Goal: Task Accomplishment & Management: Use online tool/utility

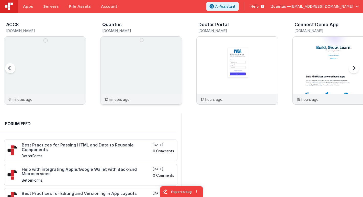
click at [114, 76] on img at bounding box center [141, 77] width 81 height 81
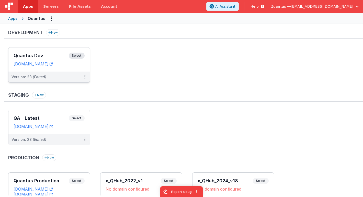
click at [46, 56] on h3 "Quantus Dev" at bounding box center [41, 55] width 55 height 5
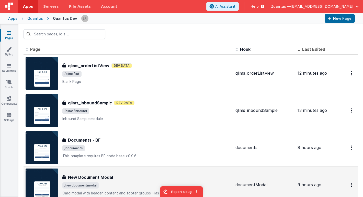
click at [143, 177] on div "New Document Modal" at bounding box center [146, 177] width 169 height 6
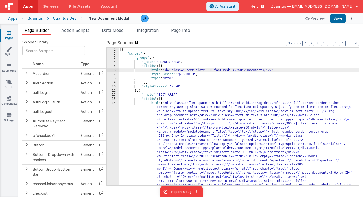
click at [157, 70] on div "[{ "schema" : { "groups" : [{ "_note" : "HEADER AREA" , "fields" : [{ "html" : …" at bounding box center [239, 170] width 240 height 244
click at [110, 69] on div "6" at bounding box center [113, 70] width 12 height 4
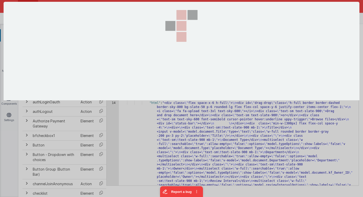
click at [110, 69] on div at bounding box center [181, 98] width 363 height 197
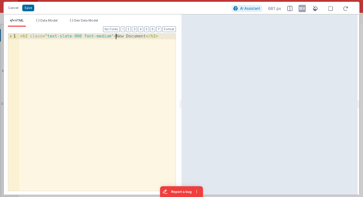
click at [116, 38] on div "< h2 class = "text-slate-900 font-medium" > New Document </ h2 >" at bounding box center [97, 118] width 157 height 168
click at [151, 35] on div "< h2 class = "text-slate-900 font-medium" > {{New Document </ h2 >" at bounding box center [97, 118] width 157 height 168
click at [121, 37] on div "< h2 class = "text-slate-900 font-medium" > {{New Document}} </ h2 >" at bounding box center [97, 118] width 157 height 168
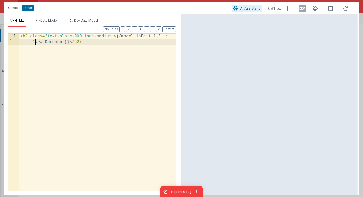
click at [34, 42] on div "< h2 class = "text-slate-900 font-medium" > {{model.isEdit ? '' : ''New Documen…" at bounding box center [97, 123] width 157 height 179
click at [62, 41] on div "< h2 class = "text-slate-900 font-medium" > {{model.isEdit ? '' : 'New Document…" at bounding box center [97, 123] width 157 height 179
click at [160, 35] on div "< h2 class = "text-slate-900 font-medium" > {{model.isEdit ? '' : 'New Document…" at bounding box center [97, 123] width 157 height 179
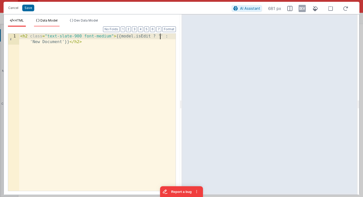
click at [55, 20] on span "Data Model" at bounding box center [48, 20] width 17 height 4
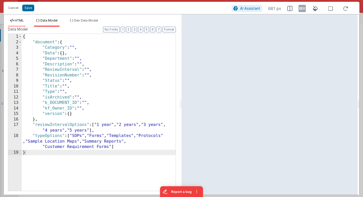
click at [20, 22] on span "HTML" at bounding box center [19, 20] width 9 height 4
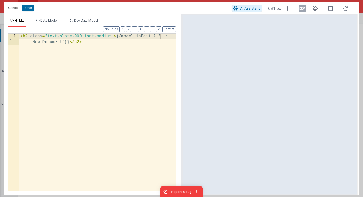
click at [161, 35] on div "< h2 class = "text-slate-900 font-medium" > {{model.isEdit ? '' : 'New Document…" at bounding box center [97, 123] width 157 height 179
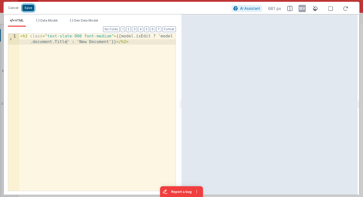
click at [28, 7] on button "Save" at bounding box center [28, 8] width 12 height 7
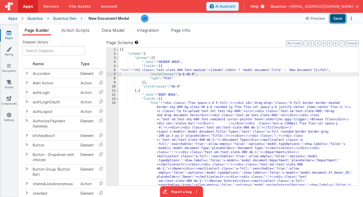
click at [338, 18] on button "Save" at bounding box center [338, 18] width 16 height 9
click at [13, 18] on div "Apps" at bounding box center [12, 18] width 9 height 5
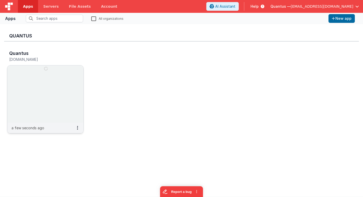
click at [31, 59] on h5 "[DOMAIN_NAME]" at bounding box center [40, 59] width 62 height 4
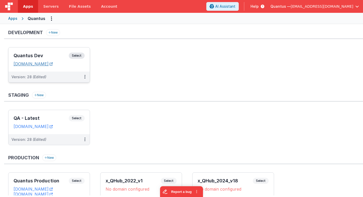
click at [33, 62] on link "[DOMAIN_NAME]" at bounding box center [33, 63] width 39 height 5
click at [54, 54] on h3 "Quantus Dev" at bounding box center [41, 55] width 55 height 5
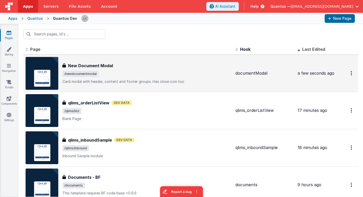
click at [136, 63] on div "New Document Modal" at bounding box center [146, 65] width 169 height 6
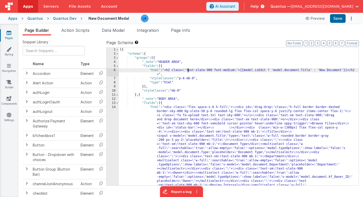
click at [187, 70] on div "[{ "schema" : { "groups" : [{ "_note" : "HEADER AREA" , "fields" : [{ "html" : …" at bounding box center [239, 170] width 240 height 244
click at [111, 69] on div "6" at bounding box center [113, 72] width 12 height 8
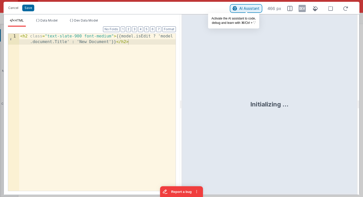
click at [251, 8] on span "AI Assistant" at bounding box center [250, 8] width 20 height 4
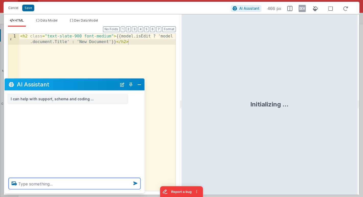
click at [86, 184] on textarea at bounding box center [75, 183] width 132 height 11
type textarea "can you help me correct the this expression"
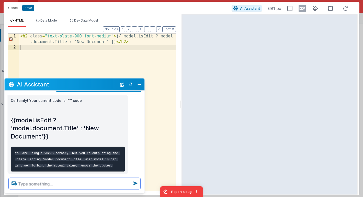
scroll to position [34, 0]
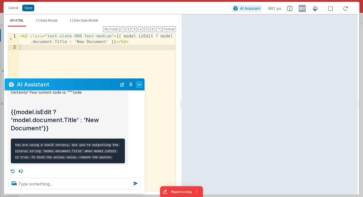
click at [140, 84] on button "Close" at bounding box center [139, 84] width 7 height 7
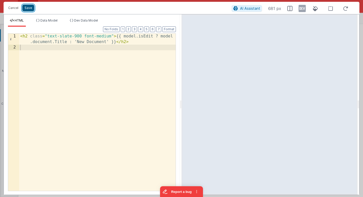
click at [28, 8] on button "Save" at bounding box center [28, 8] width 12 height 7
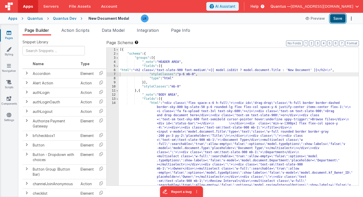
click at [338, 19] on button "Save" at bounding box center [338, 18] width 16 height 9
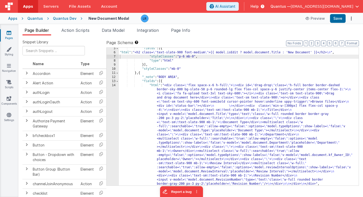
scroll to position [100, 0]
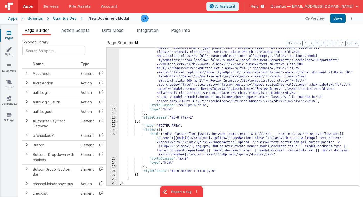
click at [160, 144] on div ""html" : "<div class= \" flex space-x-6 h-full \" > \n <div id= \" drag-drop \"…" at bounding box center [239, 123] width 240 height 244
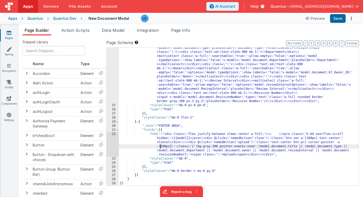
click at [112, 146] on div "22" at bounding box center [113, 144] width 12 height 25
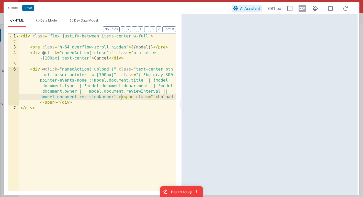
click at [121, 96] on div "< div class = "flex justify-between items-center w-full" > < pre class = "h-64 …" at bounding box center [97, 118] width 157 height 168
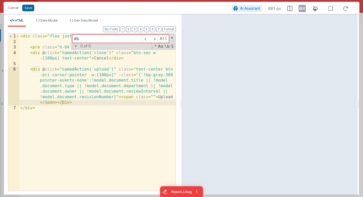
type input "d"
click at [124, 91] on div "< div class = "flex justify-between items-center w-full" > < pre class = "h-64 …" at bounding box center [97, 118] width 157 height 168
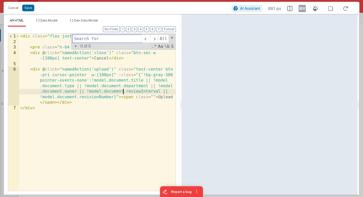
click at [173, 36] on div "All Replace All + 0 of 0 .* Aa \b S" at bounding box center [123, 42] width 105 height 16
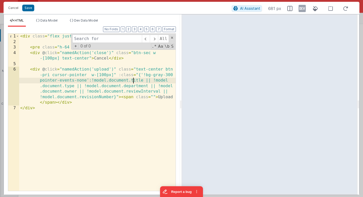
click at [133, 81] on div "< div class = "flex justify-between items-center w-full" > < pre class = "h-64 …" at bounding box center [97, 118] width 157 height 168
click at [68, 85] on div "< div class = "flex justify-between items-center w-full" > < pre class = "h-64 …" at bounding box center [97, 118] width 157 height 168
click at [126, 85] on div "< div class = "flex justify-between items-center w-full" > < pre class = "h-64 …" at bounding box center [97, 118] width 157 height 168
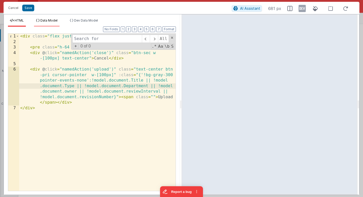
click at [57, 21] on span "Data Model" at bounding box center [48, 20] width 17 height 4
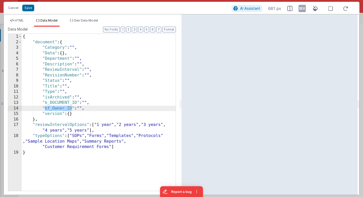
drag, startPoint x: 45, startPoint y: 107, endPoint x: 72, endPoint y: 107, distance: 27.4
click at [72, 107] on div "{ "document" : { "Category" : "" , "Data" : { } , "Department" : "" , "Descript…" at bounding box center [99, 118] width 154 height 168
click at [20, 18] on div "HTML Data Model Dev Data Model Format 7 6 5 4 3 2 1 No Folds 1 2 3 4 5 6 7 < di…" at bounding box center [92, 104] width 176 height 180
click at [17, 19] on span "HTML" at bounding box center [19, 20] width 9 height 4
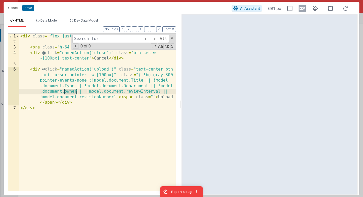
drag, startPoint x: 64, startPoint y: 92, endPoint x: 77, endPoint y: 92, distance: 13.1
click at [77, 92] on div "< div class = "flex justify-between items-center w-full" > < pre class = "h-64 …" at bounding box center [97, 118] width 157 height 168
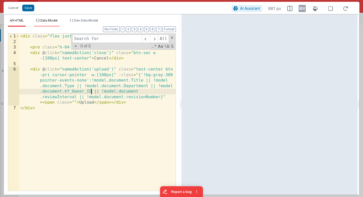
click at [51, 22] on span "Data Model" at bounding box center [48, 20] width 17 height 4
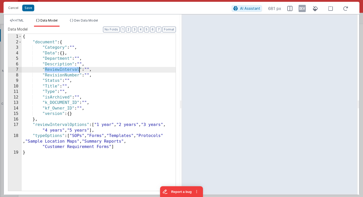
drag, startPoint x: 46, startPoint y: 69, endPoint x: 78, endPoint y: 70, distance: 32.8
click at [78, 70] on div "{ "document" : { "Category" : "" , "Data" : { } , "Department" : "" , "Descript…" at bounding box center [99, 118] width 154 height 168
click at [18, 18] on div "HTML Data Model Dev Data Model Format 7 6 5 4 3 2 1 No Folds 1 2 3 4 5 6 7 < di…" at bounding box center [92, 104] width 176 height 180
click at [17, 21] on span "HTML" at bounding box center [19, 20] width 9 height 4
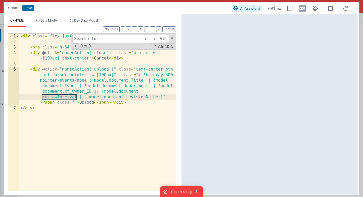
drag, startPoint x: 42, startPoint y: 96, endPoint x: 75, endPoint y: 98, distance: 32.8
click at [75, 98] on div "< div class = "flex justify-between items-center w-full" > < pre class = "h-64 …" at bounding box center [97, 118] width 157 height 168
click at [51, 20] on span "Data Model" at bounding box center [48, 20] width 17 height 4
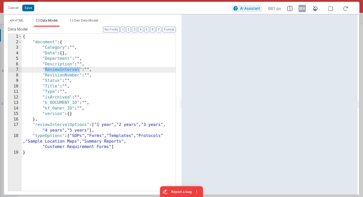
click at [46, 69] on div "{ "document" : { "Category" : "" , "Data" : { } , "Department" : "" , "Descript…" at bounding box center [99, 118] width 154 height 168
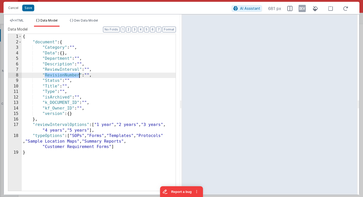
drag, startPoint x: 46, startPoint y: 74, endPoint x: 79, endPoint y: 75, distance: 33.3
click at [79, 75] on div "{ "document" : { "Category" : "" , "Data" : { } , "Department" : "" , "Descript…" at bounding box center [99, 118] width 154 height 168
click at [21, 20] on span "HTML" at bounding box center [19, 20] width 9 height 4
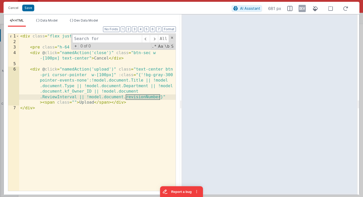
drag, startPoint x: 126, startPoint y: 98, endPoint x: 160, endPoint y: 96, distance: 34.3
click at [160, 96] on div "< div class = "flex justify-between items-center w-full" > < pre class = "h-64 …" at bounding box center [97, 118] width 157 height 168
click at [27, 7] on button "Save" at bounding box center [28, 8] width 12 height 7
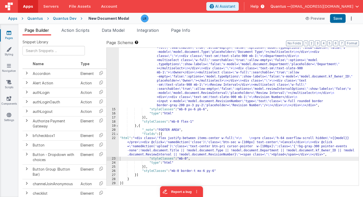
scroll to position [96, 0]
click at [339, 19] on button "Save" at bounding box center [338, 18] width 16 height 9
click at [192, 90] on div ""html" : "<div class= \" flex space-x-6 h-full \" > \n <div id= \" drag-drop \"…" at bounding box center [239, 127] width 240 height 244
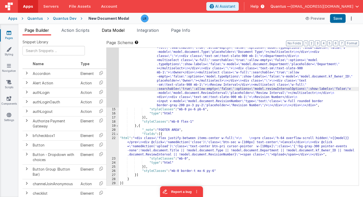
click at [116, 29] on span "Data Model" at bounding box center [113, 30] width 23 height 5
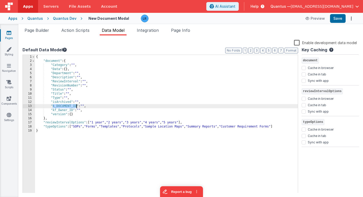
drag, startPoint x: 52, startPoint y: 106, endPoint x: 78, endPoint y: 106, distance: 25.3
click at [78, 106] on div "{ "document" : { "Category" : "" , "Data" : { } , "Department" : "" , "Descript…" at bounding box center [166, 128] width 263 height 146
click at [40, 29] on span "Page Builder" at bounding box center [37, 30] width 25 height 5
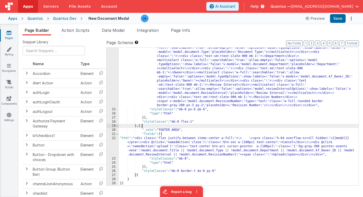
click at [203, 126] on div ""html" : "<div class= \" flex space-x-6 h-full \" > \n <div id= \" drag-drop \"…" at bounding box center [239, 127] width 240 height 244
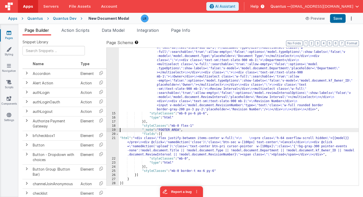
scroll to position [92, 0]
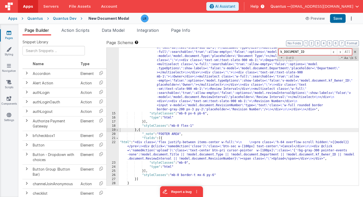
type input "k_DOCUMENT_ID"
click at [217, 97] on div ""html" : "<div class= \" flex space-x-6 h-full \" > \n <div id= \" drag-drop \"…" at bounding box center [239, 131] width 240 height 244
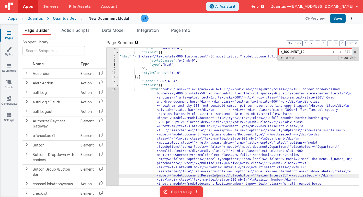
scroll to position [14, 0]
click at [340, 20] on button "Save" at bounding box center [338, 18] width 16 height 9
click at [10, 32] on icon at bounding box center [9, 32] width 5 height 5
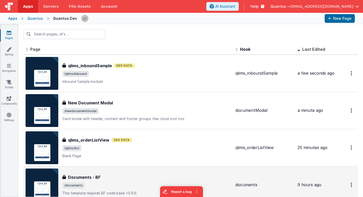
click at [95, 178] on h3 "Documents - BF" at bounding box center [84, 177] width 32 height 6
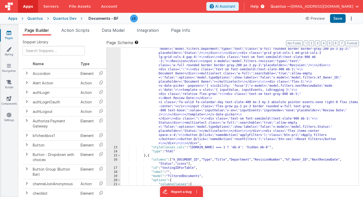
scroll to position [197, 0]
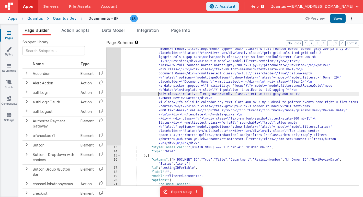
click at [130, 93] on div ""html" : " <div class= \" flex items-center justify-between space-x-5 \" > \n <…" at bounding box center [240, 101] width 238 height 371
click at [112, 93] on div "12" at bounding box center [114, 30] width 14 height 229
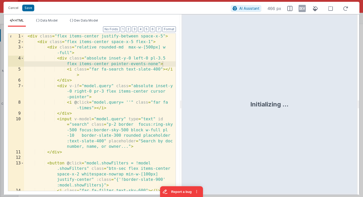
click at [107, 103] on div "< div class = "flex items-center justify-between space-x-5" > < div class = "fl…" at bounding box center [100, 118] width 152 height 168
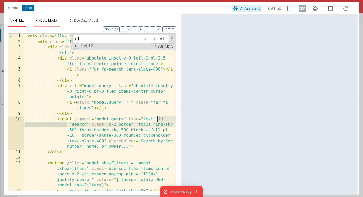
click at [48, 20] on span "Data Model" at bounding box center [48, 20] width 17 height 4
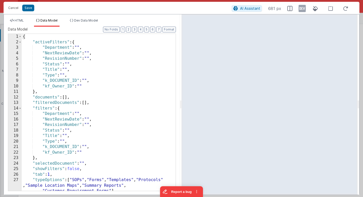
scroll to position [0, 0]
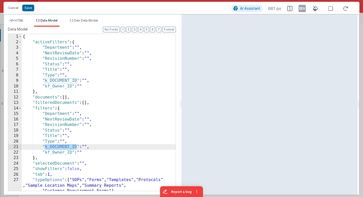
drag, startPoint x: 45, startPoint y: 147, endPoint x: 77, endPoint y: 145, distance: 32.0
click at [77, 145] on div "{ "activeFilters" : { "Department" : "" , "NextReviewDate" : "" , "RevisionNumb…" at bounding box center [99, 118] width 154 height 168
click at [21, 19] on span "HTML" at bounding box center [19, 20] width 9 height 4
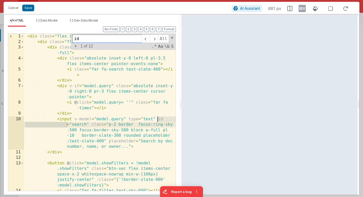
drag, startPoint x: 88, startPoint y: 39, endPoint x: 63, endPoint y: 39, distance: 24.6
click at [63, 39] on div "< div class = "flex items-center justify-between space-x-5" > < div class = "fl…" at bounding box center [100, 112] width 152 height 157
paste input "k_DOCUMENT_ID"
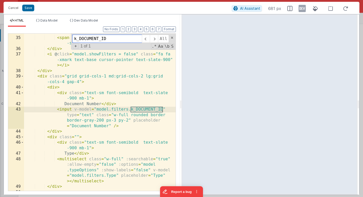
type input "k_DOCUMENT_ID"
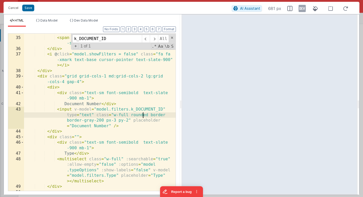
click at [142, 114] on div "< i class = "far fa-filter text-sky-600" > </ i > < span class = "text-slate-90…" at bounding box center [100, 113] width 152 height 168
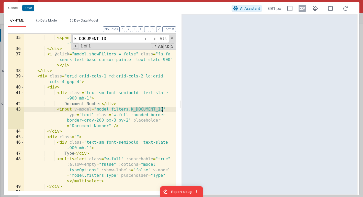
drag, startPoint x: 131, startPoint y: 109, endPoint x: 162, endPoint y: 109, distance: 31.5
click at [162, 109] on div "< i class = "far fa-filter text-sky-600" > </ i > < span class = "text-slate-90…" at bounding box center [100, 113] width 152 height 168
click at [154, 38] on span at bounding box center [154, 39] width 8 height 8
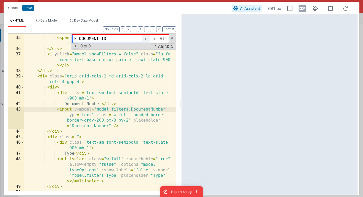
click at [146, 38] on span at bounding box center [146, 39] width 8 height 8
click at [30, 8] on button "Save" at bounding box center [28, 8] width 12 height 7
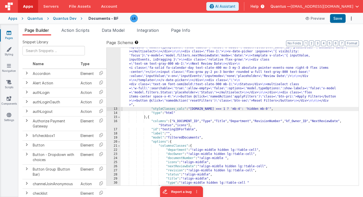
scroll to position [207, 0]
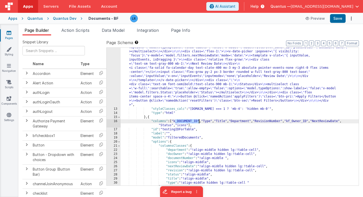
drag, startPoint x: 176, startPoint y: 121, endPoint x: 199, endPoint y: 121, distance: 23.5
click at [199, 121] on div ""html" : " <div class= \" flex items-center justify-between space-x-5 \" > \n <…" at bounding box center [240, 77] width 238 height 342
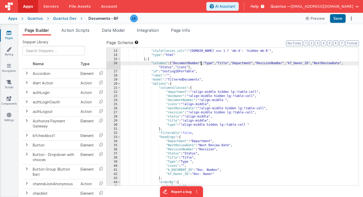
scroll to position [266, 0]
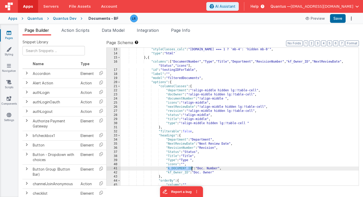
drag, startPoint x: 168, startPoint y: 168, endPoint x: 192, endPoint y: 167, distance: 24.1
click at [192, 167] on div ""styleClasses_calc" : "[DOMAIN_NAME] === 1 ? 'mb-4': 'hidden mb-0'" , "type" : …" at bounding box center [240, 120] width 238 height 146
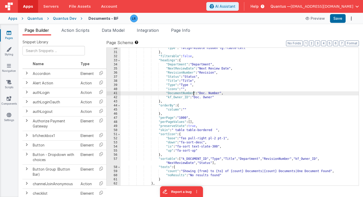
scroll to position [344, 0]
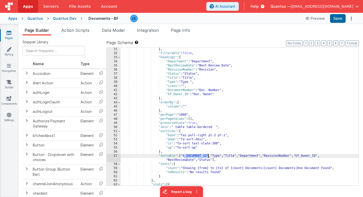
drag, startPoint x: 184, startPoint y: 155, endPoint x: 209, endPoint y: 155, distance: 25.1
click at [209, 155] on div "} , "filterable" : false , "headings" : { "Department" : "Department" , "NextRe…" at bounding box center [240, 167] width 238 height 240
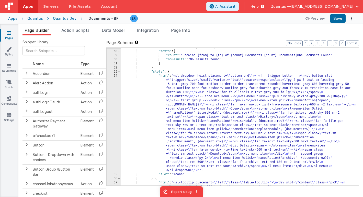
scroll to position [457, 0]
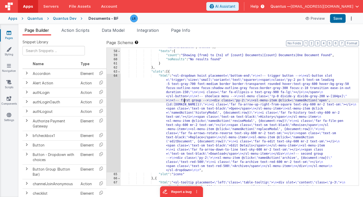
click at [185, 102] on div ""sortable" : [ "DocumentNumber" , "Type" , "Title" , "Department" , "RevisionNu…" at bounding box center [240, 132] width 238 height 182
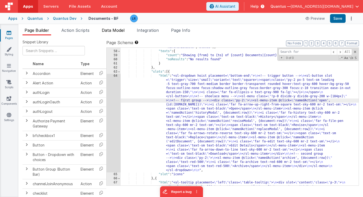
click at [118, 29] on span "Data Model" at bounding box center [113, 30] width 23 height 5
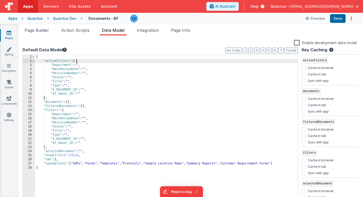
click at [81, 61] on div "{ "activeFilters" : { "Department" : "" , "NextReviewDate" : "" , "RevisionNumb…" at bounding box center [166, 132] width 263 height 154
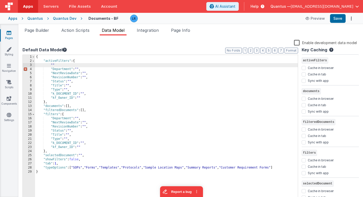
paste textarea
drag, startPoint x: 51, startPoint y: 65, endPoint x: 90, endPoint y: 64, distance: 38.6
click at [90, 64] on div "{ "activeFilters" : { "DocumentNumber" : "" , "Department" : "" , "NextReviewDa…" at bounding box center [166, 132] width 263 height 154
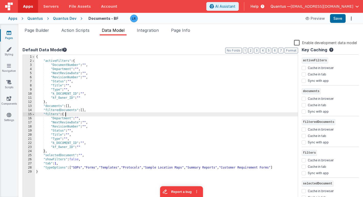
click at [70, 115] on div "{ "activeFilters" : { "DocumentNumber" : "" , "Department" : "" , "NextReviewDa…" at bounding box center [166, 132] width 263 height 154
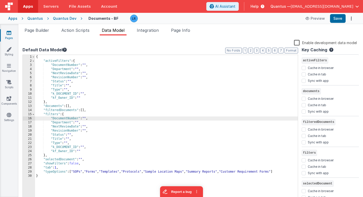
click at [136, 120] on div "{ "activeFilters" : { "DocumentNumber" : "" , "Department" : "" , "NextReviewDa…" at bounding box center [166, 132] width 263 height 154
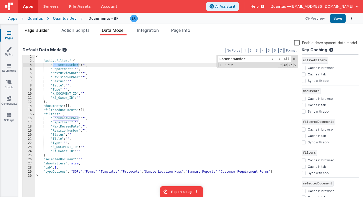
type input "DocumentNumber"
click at [41, 30] on span "Page Builder" at bounding box center [37, 30] width 25 height 5
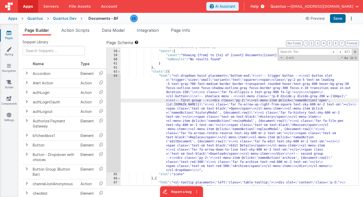
click at [172, 138] on div ""sortable" : [ "DocumentNumber" , "Type" , "Title" , "Department" , "RevisionNu…" at bounding box center [240, 132] width 238 height 182
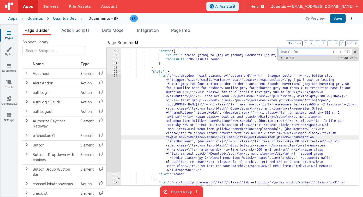
click at [303, 53] on input at bounding box center [305, 52] width 52 height 6
paste input "k_DOCUMENT_ID"
type input "k_DOCUMENT_ID"
click at [189, 29] on span "Page Info" at bounding box center [180, 30] width 19 height 5
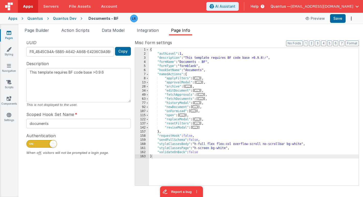
click at [211, 98] on div "{ "authLevel" : 1 , "description" : "This template requires BF code base >0.9.6…" at bounding box center [254, 121] width 210 height 146
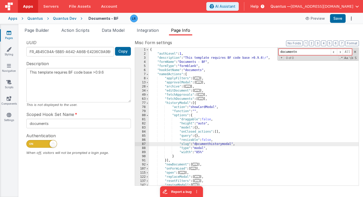
type input "documentn"
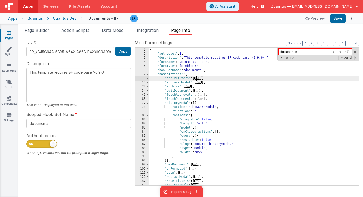
click at [200, 78] on span "..." at bounding box center [197, 78] width 6 height 3
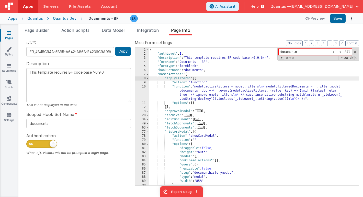
click at [190, 95] on div "{ "authLevel" : 1 , "description" : "This template requires BF code base >0.9.6…" at bounding box center [254, 121] width 210 height 146
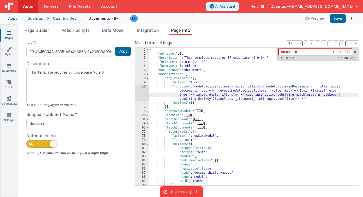
click at [143, 95] on div "10" at bounding box center [142, 92] width 14 height 16
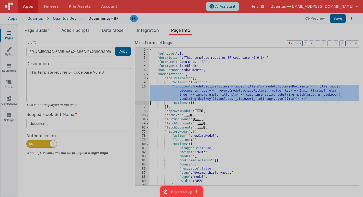
click at [143, 95] on div at bounding box center [181, 98] width 363 height 197
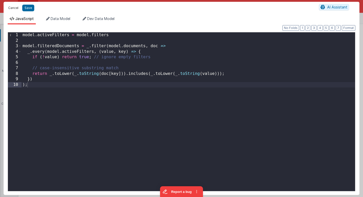
click at [13, 7] on button "Cancel" at bounding box center [13, 7] width 15 height 7
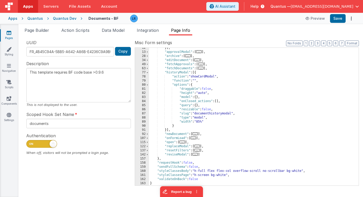
scroll to position [59, 0]
click at [198, 134] on span "..." at bounding box center [196, 133] width 6 height 3
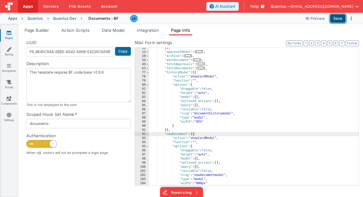
click at [335, 20] on button "Save" at bounding box center [338, 18] width 16 height 9
click at [10, 34] on icon at bounding box center [9, 32] width 5 height 5
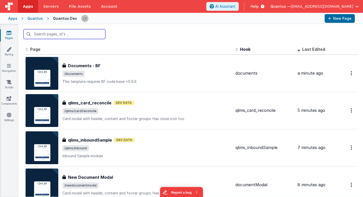
click at [63, 36] on input "text" at bounding box center [65, 34] width 82 height 10
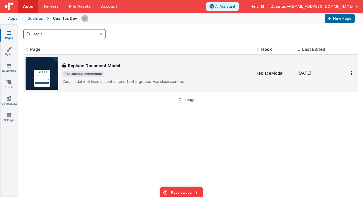
type input "repla"
click at [113, 69] on div "Replace Document Modal Replace Document Modal /replacedocumentmodal Card modal …" at bounding box center [157, 72] width 190 height 21
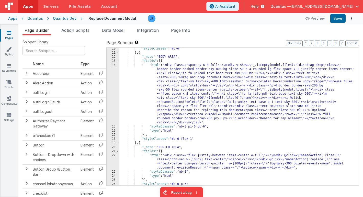
scroll to position [59, 0]
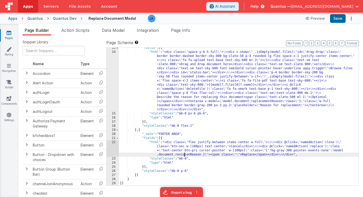
click at [184, 153] on div ""fields" : [{ "html" : "<div class= \" space-y-6 h-full \" > \n <div v-show= \"…" at bounding box center [239, 119] width 240 height 146
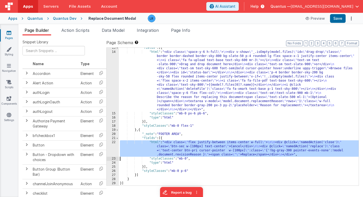
click at [113, 148] on div "22" at bounding box center [113, 148] width 12 height 16
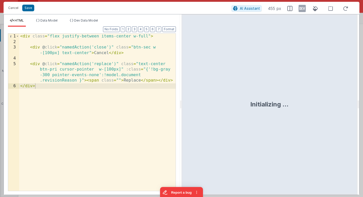
click at [45, 81] on div "< div class = "flex justify-between items-center w-full" > < div @ click = "nam…" at bounding box center [97, 118] width 157 height 168
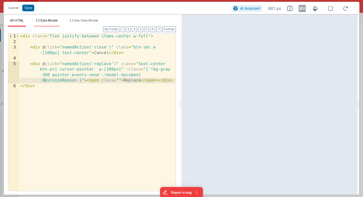
click at [53, 21] on span "Data Model" at bounding box center [48, 20] width 17 height 4
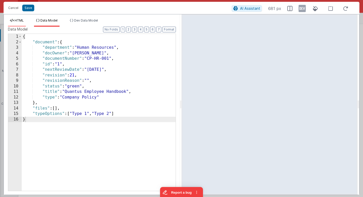
click at [20, 23] on li "HTML" at bounding box center [17, 22] width 18 height 8
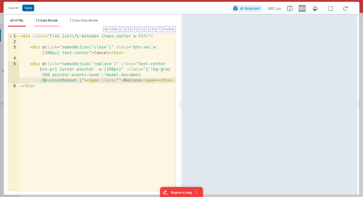
click at [58, 20] on span "Data Model" at bounding box center [48, 20] width 17 height 4
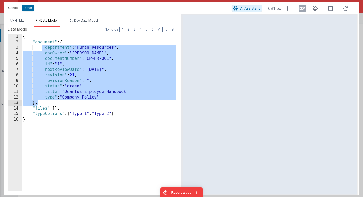
drag, startPoint x: 42, startPoint y: 46, endPoint x: 50, endPoint y: 103, distance: 57.9
click at [50, 103] on div "{ "document" : { "department" : "Human Resources" , "docOwner" : "[PERSON_NAME]…" at bounding box center [99, 118] width 154 height 168
click at [20, 20] on span "HTML" at bounding box center [19, 20] width 9 height 4
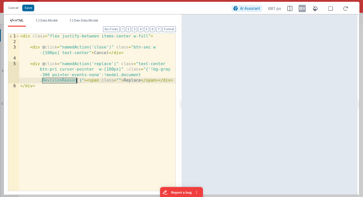
drag, startPoint x: 42, startPoint y: 81, endPoint x: 78, endPoint y: 82, distance: 35.3
click at [78, 82] on div "< div class = "flex justify-between items-center w-full" > < div @ click = "nam…" at bounding box center [97, 118] width 157 height 168
click at [25, 7] on button "Save" at bounding box center [28, 8] width 12 height 7
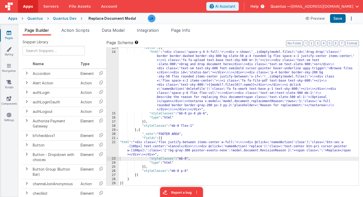
click at [173, 91] on div ""fields" : [{ "html" : "<div class= \" space-y-6 h-full \" > \n <div v-show= \"…" at bounding box center [239, 119] width 240 height 146
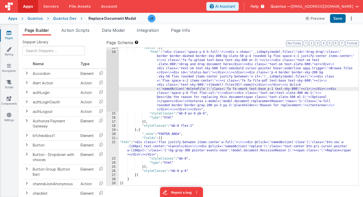
click at [110, 88] on div "14" at bounding box center [113, 80] width 12 height 61
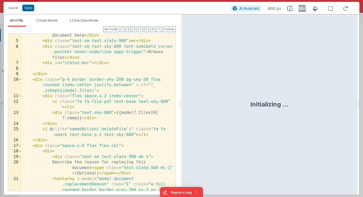
scroll to position [85, 0]
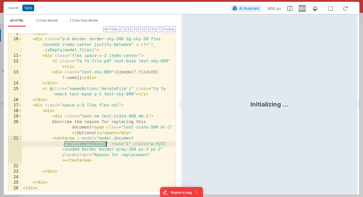
drag, startPoint x: 64, startPoint y: 144, endPoint x: 106, endPoint y: 145, distance: 41.5
click at [106, 145] on div "</ div > < div class = "p-4 border border-sky-200 bg-sky-50 flex rounded items-…" at bounding box center [99, 115] width 154 height 168
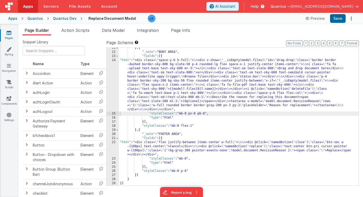
scroll to position [51, 0]
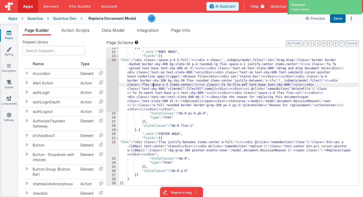
click at [154, 83] on div "} , { "_note" : "BODY AREA" , "fields" : [{ "html" : "<div class= \" space-y-6 …" at bounding box center [239, 119] width 240 height 146
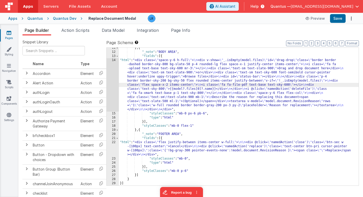
click at [162, 146] on div "} , { "_note" : "BODY AREA" , "fields" : [{ "html" : "<div class= \" space-y-6 …" at bounding box center [239, 119] width 240 height 146
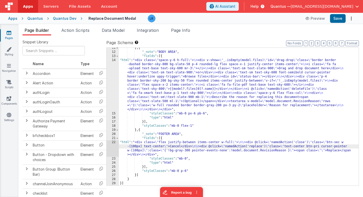
click at [114, 148] on div "22" at bounding box center [113, 148] width 12 height 16
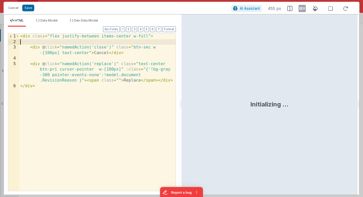
click at [50, 41] on div "< div class = "flex justify-between items-center w-full" > < div @ click = "nam…" at bounding box center [97, 118] width 157 height 168
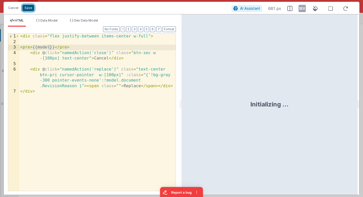
click at [28, 7] on button "Save" at bounding box center [28, 8] width 12 height 7
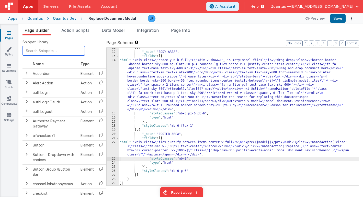
click at [43, 53] on input "text" at bounding box center [54, 50] width 62 height 9
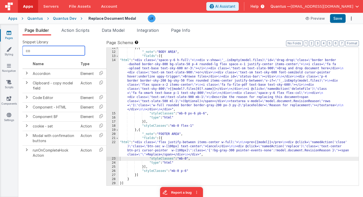
type input "c"
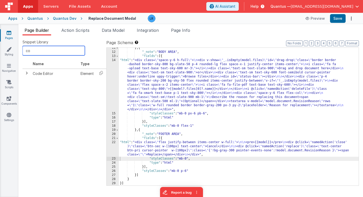
type input "c"
type input "ins"
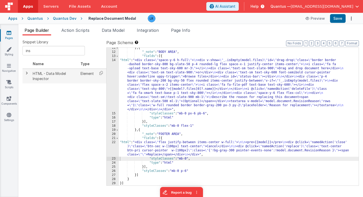
click at [27, 73] on span at bounding box center [27, 73] width 4 height 4
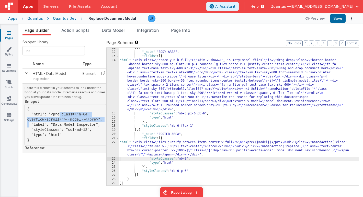
drag, startPoint x: 52, startPoint y: 115, endPoint x: 99, endPoint y: 120, distance: 47.2
click at [99, 120] on pre "{ "html": "<pre class=\"h-64 overflow-scroll\">{{model}}</pre>", "label": "Data…" at bounding box center [66, 124] width 82 height 41
copy pre "<pre class=\"h-64 overflow-scroll\">{{model}}</pre>"
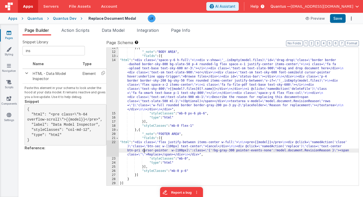
click at [145, 150] on div "} , { "_note" : "BODY AREA" , "fields" : [{ "html" : "<div class= \" space-y-6 …" at bounding box center [239, 119] width 240 height 146
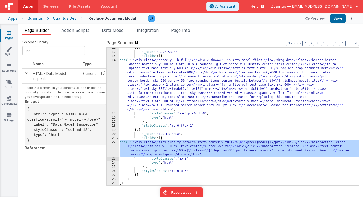
click at [112, 148] on div "22" at bounding box center [113, 148] width 12 height 16
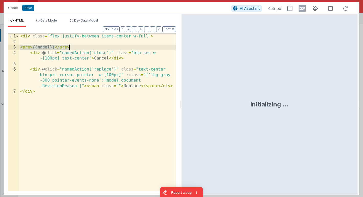
drag, startPoint x: 20, startPoint y: 48, endPoint x: 73, endPoint y: 47, distance: 53.2
click at [74, 47] on div "< div class = "flex justify-between items-center w-full" > < pre > {{model}} </…" at bounding box center [97, 118] width 157 height 168
click at [50, 46] on div "< div class = "flex justify-between items-center w-full" > < pre class = \ "h-6…" at bounding box center [97, 118] width 157 height 168
click at [101, 47] on div "< div class = "flex justify-between items-center w-full" > < pre class = "h-64 …" at bounding box center [97, 118] width 157 height 168
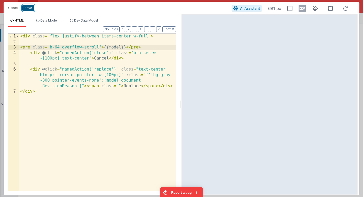
click at [29, 8] on button "Save" at bounding box center [28, 8] width 12 height 7
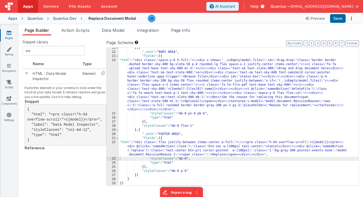
click at [149, 147] on div "} , { "_note" : "BODY AREA" , "fields" : [{ "html" : "<div class= \" space-y-6 …" at bounding box center [239, 119] width 240 height 146
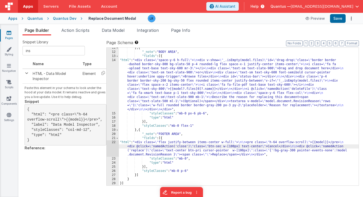
click at [113, 148] on div "22" at bounding box center [113, 148] width 12 height 16
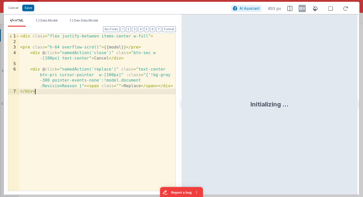
click at [99, 48] on div "< div class = "flex justify-between items-center w-full" > < pre class = "h-64 …" at bounding box center [97, 118] width 157 height 168
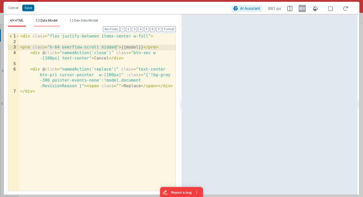
click at [54, 20] on span "Data Model" at bounding box center [48, 20] width 17 height 4
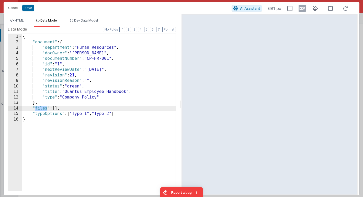
drag, startPoint x: 36, startPoint y: 108, endPoint x: 47, endPoint y: 108, distance: 11.3
click at [47, 108] on div "{ "document" : { "department" : "Human Resources" , "docOwner" : "[PERSON_NAME]…" at bounding box center [99, 118] width 154 height 168
click at [21, 19] on span "HTML" at bounding box center [19, 20] width 9 height 4
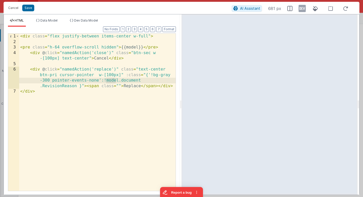
drag, startPoint x: 106, startPoint y: 81, endPoint x: 115, endPoint y: 80, distance: 9.0
click at [115, 81] on div "< div class = "flex justify-between items-center w-full" > < pre class = "h-64 …" at bounding box center [97, 118] width 157 height 168
click at [106, 80] on div "< div class = "flex justify-between items-center w-full" > < pre class = "h-64 …" at bounding box center [97, 118] width 157 height 168
click at [109, 80] on div "< div class = "flex justify-between items-center w-full" > < pre class = "h-64 …" at bounding box center [97, 118] width 157 height 168
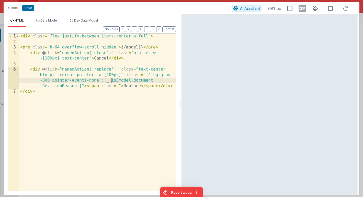
click at [116, 81] on div "< div class = "flex justify-between items-center w-full" > < pre class = "h-64 …" at bounding box center [97, 118] width 157 height 168
click at [77, 86] on div "< div class = "flex justify-between items-center w-full" > < pre class = "h-64 …" at bounding box center [97, 118] width 157 height 168
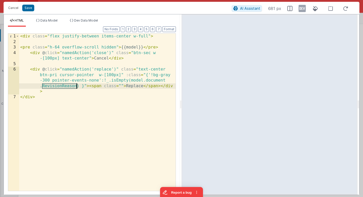
drag, startPoint x: 43, startPoint y: 86, endPoint x: 77, endPoint y: 88, distance: 33.6
click at [77, 88] on div "< div class = "flex justify-between items-center w-full" > < pre class = "h-64 …" at bounding box center [97, 118] width 157 height 168
click at [106, 81] on div "< div class = "flex justify-between items-center w-full" > < pre class = "h-64 …" at bounding box center [97, 118] width 157 height 168
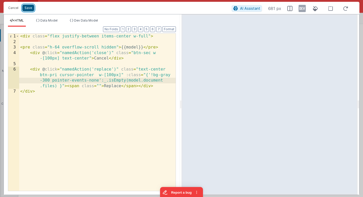
click at [25, 8] on button "Save" at bounding box center [28, 8] width 12 height 7
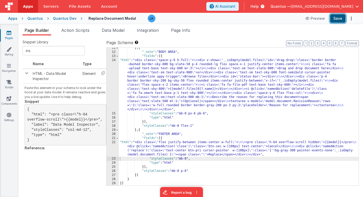
click at [339, 18] on button "Save" at bounding box center [338, 18] width 16 height 9
click at [161, 147] on div "} , { "_note" : "BODY AREA" , "fields" : [{ "html" : "<div class= \" space-y-6 …" at bounding box center [239, 119] width 240 height 146
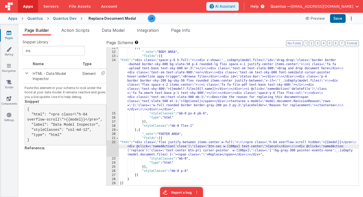
click at [113, 148] on div "22" at bounding box center [113, 148] width 12 height 16
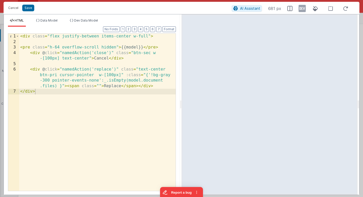
click at [164, 81] on div "< div class = "flex justify-between items-center w-full" > < pre class = "h-64 …" at bounding box center [97, 118] width 157 height 168
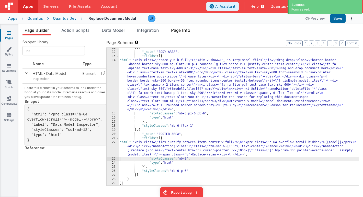
click at [186, 30] on span "Page Info" at bounding box center [180, 30] width 19 height 5
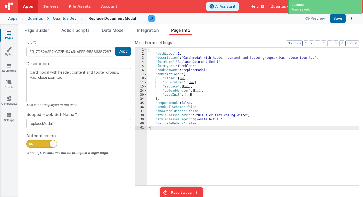
click at [189, 86] on span "..." at bounding box center [186, 86] width 6 height 3
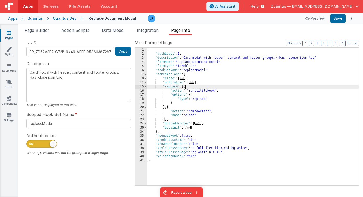
click at [7, 36] on link "Pages" at bounding box center [9, 35] width 18 height 10
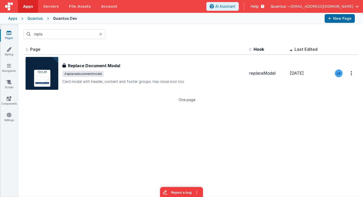
click at [102, 34] on icon at bounding box center [100, 34] width 3 height 4
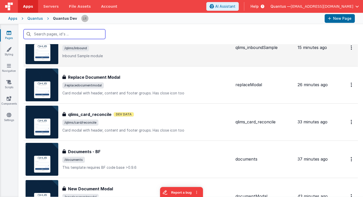
scroll to position [27, 0]
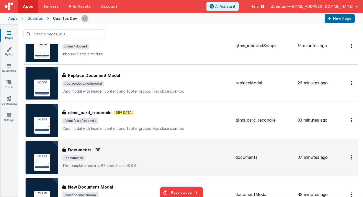
click at [112, 158] on span "/documents" at bounding box center [146, 158] width 169 height 6
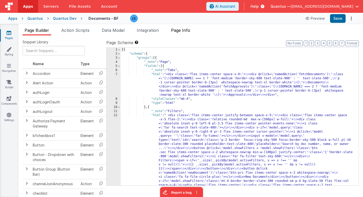
click at [184, 32] on li "Page Info" at bounding box center [180, 31] width 23 height 8
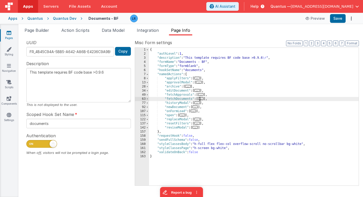
click at [202, 99] on span "..." at bounding box center [201, 98] width 6 height 3
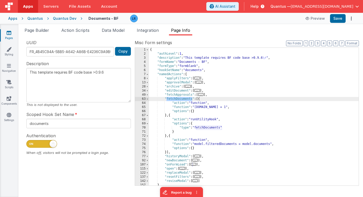
drag, startPoint x: 166, startPoint y: 99, endPoint x: 191, endPoint y: 100, distance: 24.8
click at [191, 100] on div "{ "authLevel" : 1 , "description" : "This template requires BF code base >0.9.6…" at bounding box center [254, 121] width 210 height 146
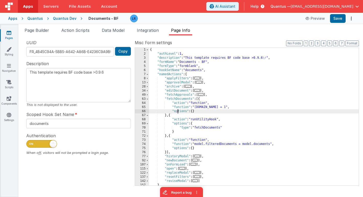
click at [178, 110] on div "{ "authLevel" : 1 , "description" : "This template requires BF code base >0.9.6…" at bounding box center [254, 121] width 210 height 146
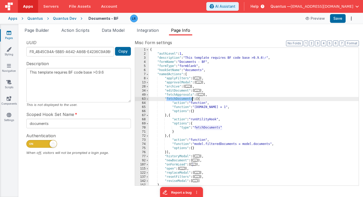
drag, startPoint x: 167, startPoint y: 98, endPoint x: 192, endPoint y: 99, distance: 25.3
click at [192, 99] on div "{ "authLevel" : 1 , "description" : "This template requires BF code base >0.9.6…" at bounding box center [254, 121] width 210 height 146
click at [8, 38] on link "Pages" at bounding box center [9, 35] width 18 height 10
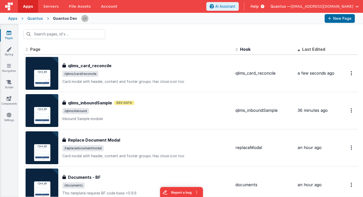
click at [316, 48] on span "Last Edited" at bounding box center [313, 49] width 23 height 5
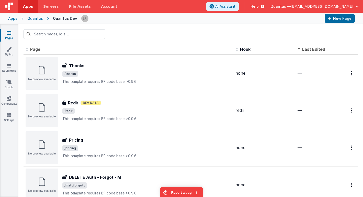
click at [316, 48] on span "Last Edited" at bounding box center [313, 49] width 23 height 5
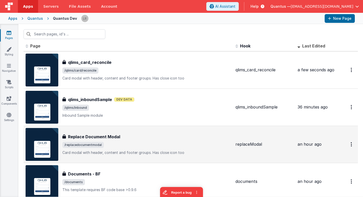
scroll to position [4, 0]
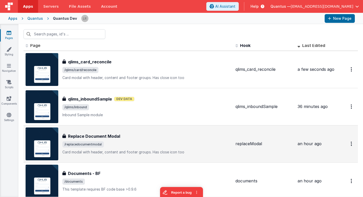
click at [175, 141] on span "/replacedocumentmodal" at bounding box center [146, 144] width 169 height 6
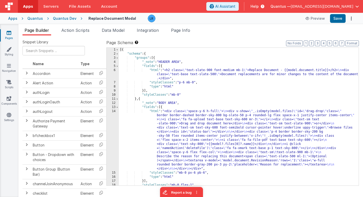
click at [170, 130] on div "[{ "schema" : { "groups" : [{ "_note" : "HEADER AREA" , "fields" : [{ "html" : …" at bounding box center [239, 121] width 240 height 146
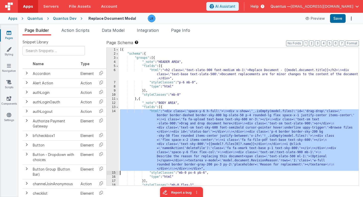
click at [110, 137] on div "14" at bounding box center [113, 139] width 12 height 61
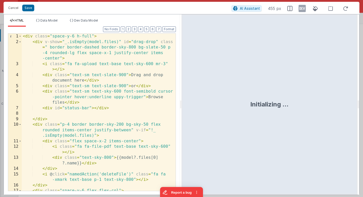
scroll to position [80, 0]
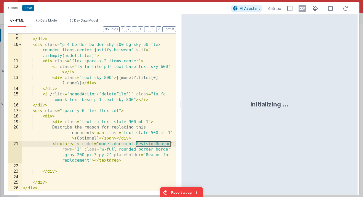
drag, startPoint x: 135, startPoint y: 144, endPoint x: 170, endPoint y: 144, distance: 34.3
click at [170, 144] on div "</ div > < div class = "p-4 border border-sky-200 bg-sky-50 flex rounded items-…" at bounding box center [99, 115] width 154 height 168
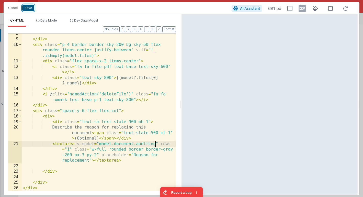
click at [29, 8] on button "Save" at bounding box center [28, 8] width 12 height 7
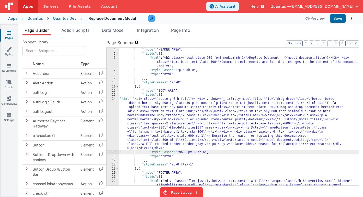
scroll to position [55, 0]
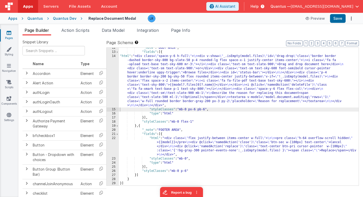
click at [161, 141] on div ""_note" : "BODY AREA" , "fields" : [{ "html" : "<div class= \" space-y-6 h-full…" at bounding box center [239, 119] width 240 height 146
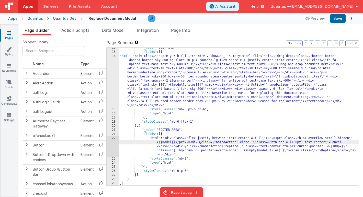
click at [113, 146] on div "22" at bounding box center [113, 146] width 12 height 20
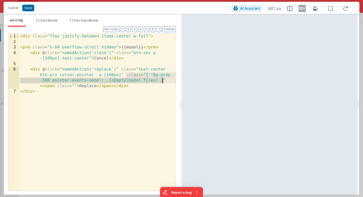
drag, startPoint x: 126, startPoint y: 76, endPoint x: 167, endPoint y: 81, distance: 41.0
click at [167, 81] on div "< div class = "flex justify-between items-center w-full" > < pre class = "h-64 …" at bounding box center [97, 118] width 157 height 168
click at [168, 81] on div "< div class = "flex justify-between items-center w-full" > < pre class = "h-64 …" at bounding box center [97, 112] width 157 height 157
drag, startPoint x: 127, startPoint y: 76, endPoint x: 171, endPoint y: 81, distance: 43.8
click at [171, 81] on div "< div class = "flex justify-between items-center w-full" > < pre class = "h-64 …" at bounding box center [97, 118] width 157 height 168
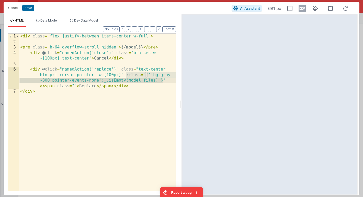
drag, startPoint x: 126, startPoint y: 75, endPoint x: 166, endPoint y: 80, distance: 40.2
click at [166, 80] on div "< div class = "flex justify-between items-center w-full" > < pre class = "h-64 …" at bounding box center [97, 118] width 157 height 168
click at [129, 75] on div "< div class = "flex justify-between items-center w-full" > < pre class = "h-64 …" at bounding box center [97, 118] width 157 height 168
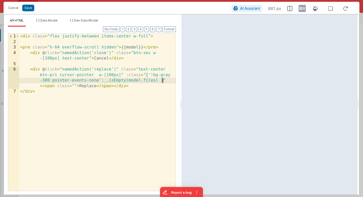
click at [167, 79] on div "< div class = "flex justify-between items-center w-full" > < pre class = "h-64 …" at bounding box center [97, 118] width 157 height 168
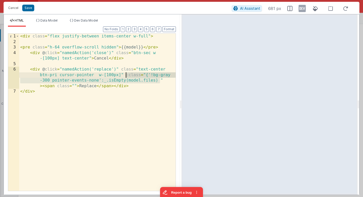
drag, startPoint x: 166, startPoint y: 80, endPoint x: 127, endPoint y: 77, distance: 39.0
click at [126, 77] on div "< div class = "flex justify-between items-center w-full" > < pre class = "h-64 …" at bounding box center [97, 118] width 157 height 168
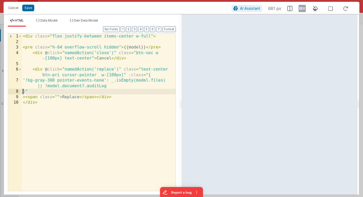
click at [23, 92] on div "< div class = "flex justify-between items-center w-full" > < pre class = "h-64 …" at bounding box center [99, 118] width 154 height 168
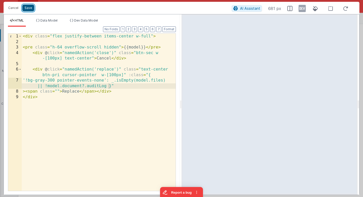
click at [30, 7] on button "Save" at bounding box center [28, 8] width 12 height 7
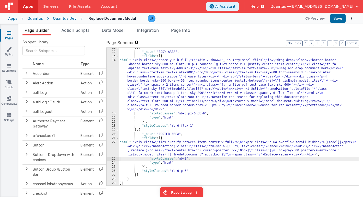
scroll to position [51, 0]
click at [339, 18] on button "Save" at bounding box center [338, 18] width 16 height 9
